Goal: Information Seeking & Learning: Check status

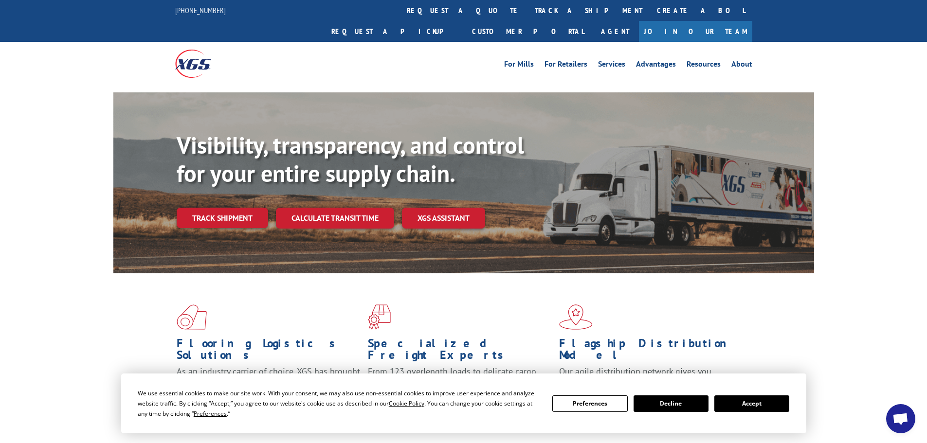
click at [766, 402] on button "Accept" at bounding box center [752, 404] width 75 height 17
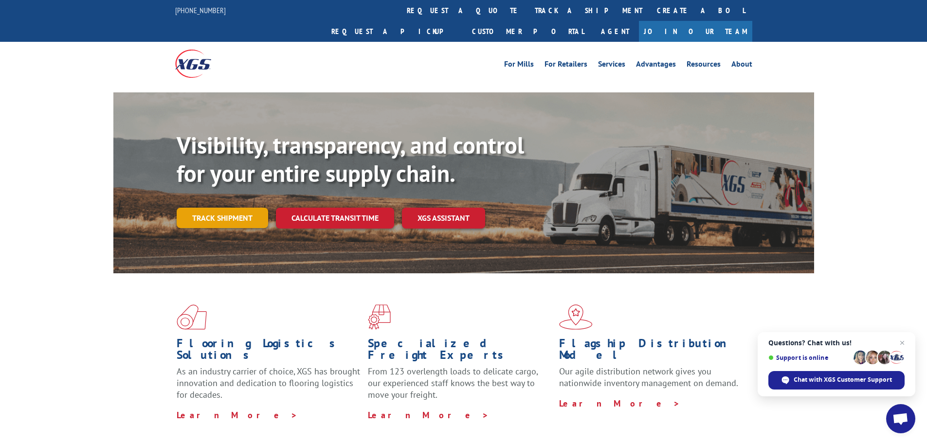
click at [201, 208] on link "Track shipment" at bounding box center [223, 218] width 92 height 20
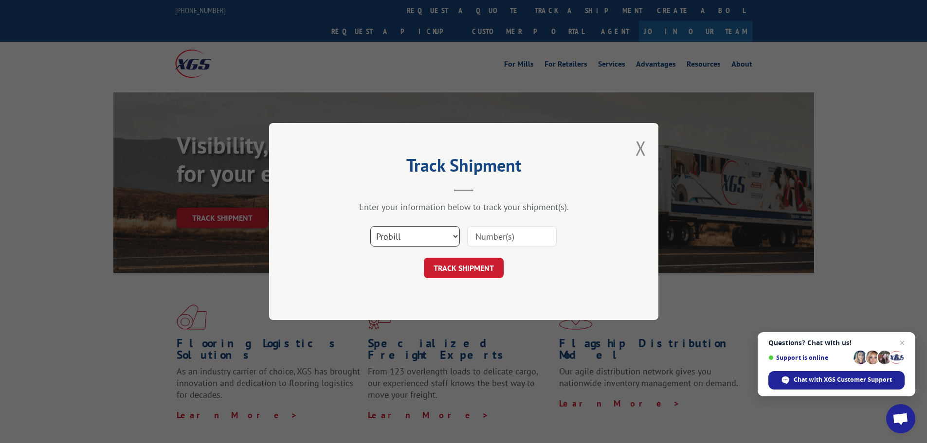
click at [434, 234] on select "Select category... Probill BOL PO" at bounding box center [415, 236] width 90 height 20
click at [525, 229] on input at bounding box center [512, 236] width 90 height 20
paste input "5992120"
type input "5992120"
click at [473, 269] on button "TRACK SHIPMENT" at bounding box center [464, 268] width 80 height 20
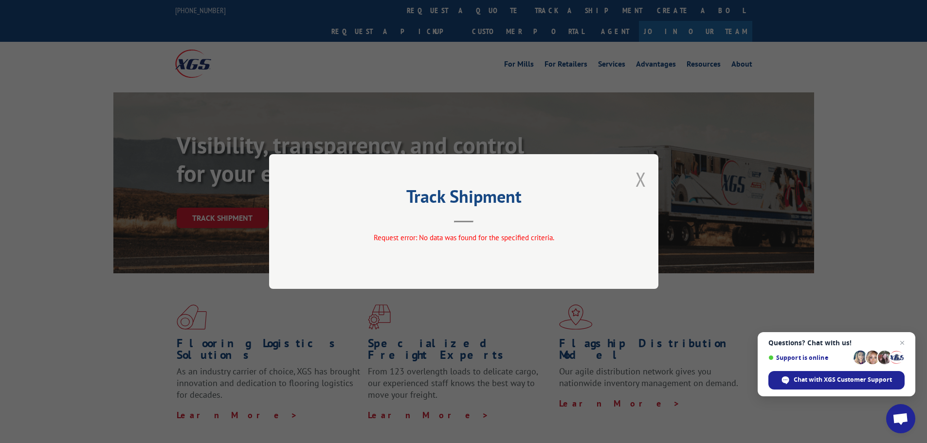
click at [643, 182] on button "Close modal" at bounding box center [641, 179] width 11 height 26
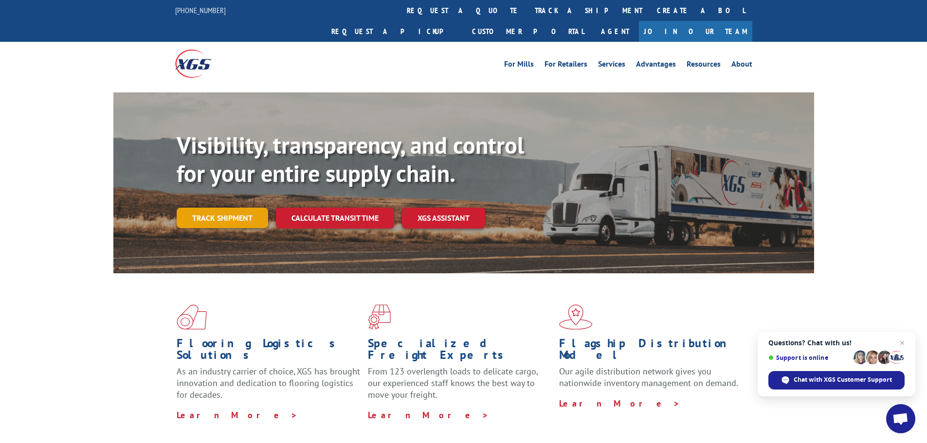
click at [216, 208] on link "Track shipment" at bounding box center [223, 218] width 92 height 20
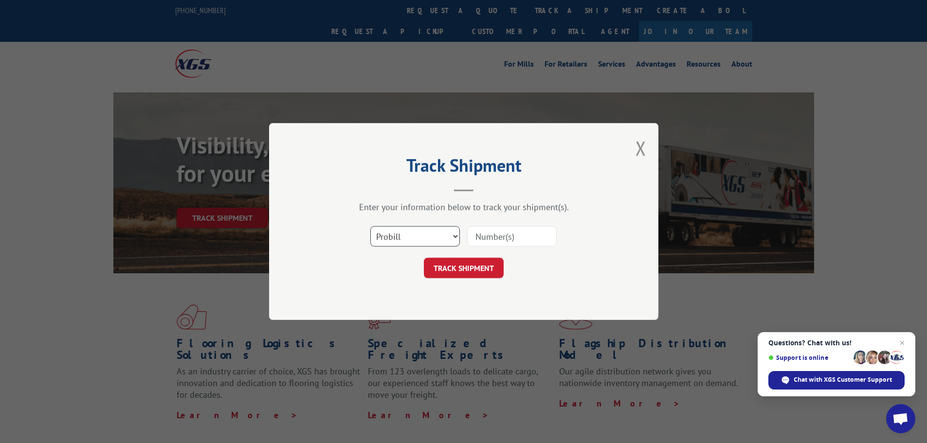
click at [404, 241] on select "Select category... Probill BOL PO" at bounding box center [415, 236] width 90 height 20
select select "bol"
click at [370, 226] on select "Select category... Probill BOL PO" at bounding box center [415, 236] width 90 height 20
click at [495, 230] on input at bounding box center [512, 236] width 90 height 20
paste input "5992120"
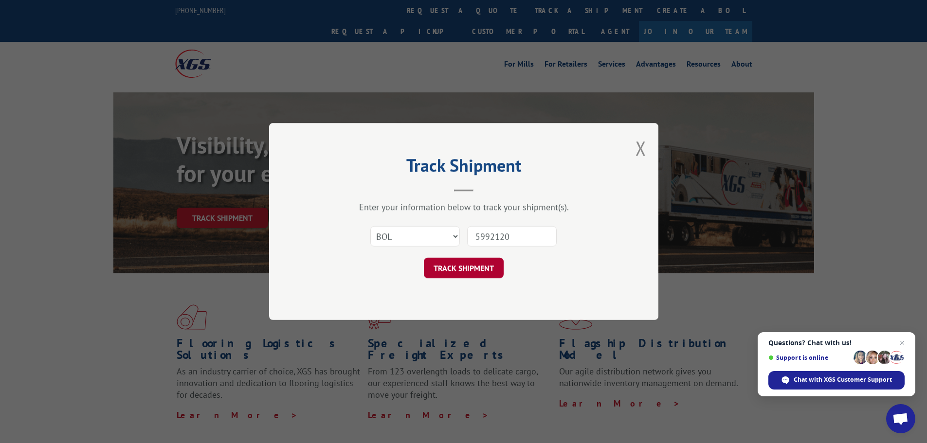
type input "5992120"
click at [468, 268] on button "TRACK SHIPMENT" at bounding box center [464, 268] width 80 height 20
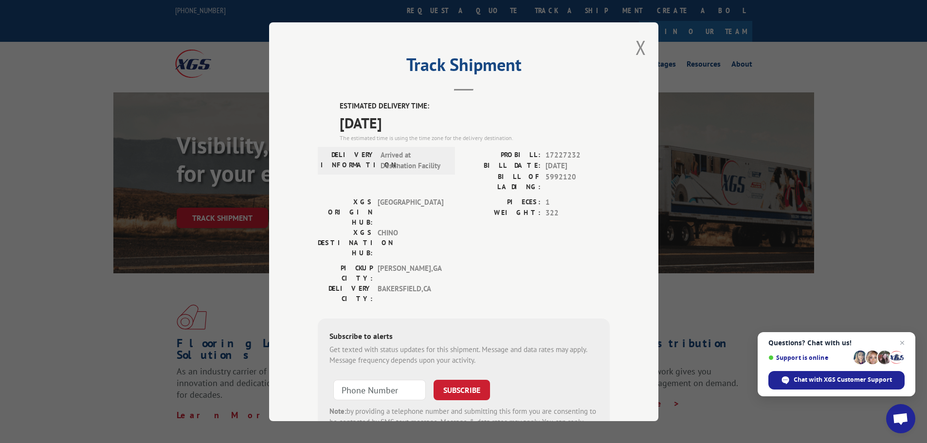
drag, startPoint x: 336, startPoint y: 104, endPoint x: 426, endPoint y: 127, distance: 92.8
click at [426, 127] on div "ESTIMATED DELIVERY TIME: [DATE] The estimated time is using the time zone for t…" at bounding box center [475, 122] width 270 height 42
copy div "ESTIMATED DELIVERY TIME: [DATE]"
